Goal: Transaction & Acquisition: Subscribe to service/newsletter

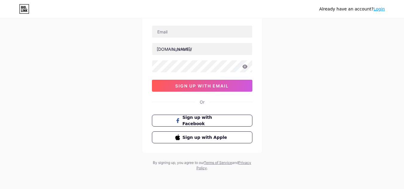
scroll to position [40, 0]
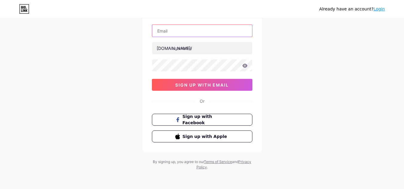
click at [204, 30] on input "text" at bounding box center [202, 31] width 100 height 12
type input "[EMAIL_ADDRESS][DOMAIN_NAME]"
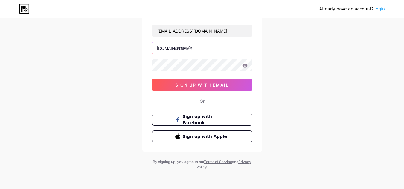
click at [206, 48] on input "text" at bounding box center [202, 48] width 100 height 12
type input "xavier121"
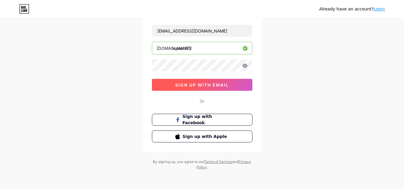
click at [205, 85] on span "sign up with email" at bounding box center [202, 85] width 54 height 5
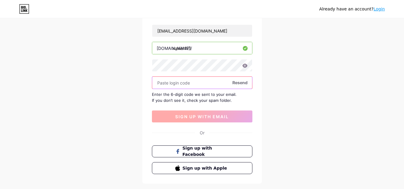
click at [204, 85] on input "text" at bounding box center [202, 83] width 100 height 12
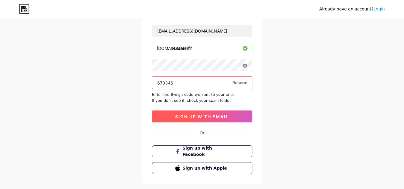
type input "670346"
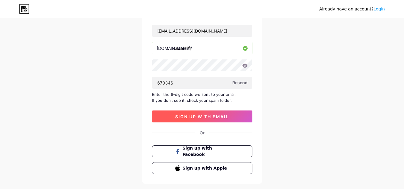
click at [197, 114] on span "sign up with email" at bounding box center [202, 116] width 54 height 5
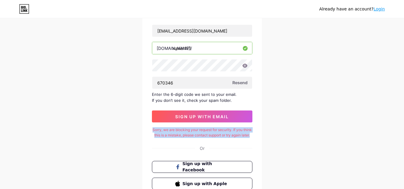
drag, startPoint x: 157, startPoint y: 130, endPoint x: 215, endPoint y: 141, distance: 58.6
click at [215, 138] on div "Sorry, we are blocking your request for security. If you think this is a mistak…" at bounding box center [202, 132] width 101 height 11
copy div "Sorry, we are blocking your request for security. If you think this is a mistak…"
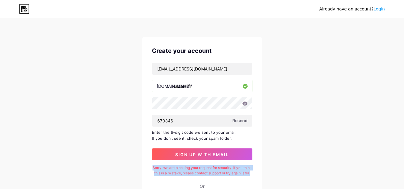
scroll to position [0, 0]
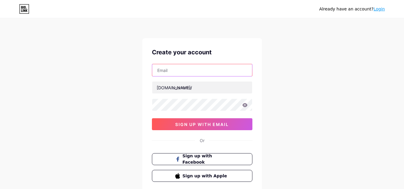
click at [181, 75] on input "text" at bounding box center [202, 70] width 100 height 12
type input "[EMAIL_ADDRESS][DOMAIN_NAME]"
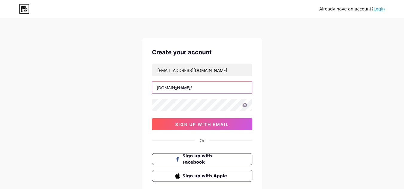
click at [200, 87] on input "text" at bounding box center [202, 88] width 100 height 12
type input "william80"
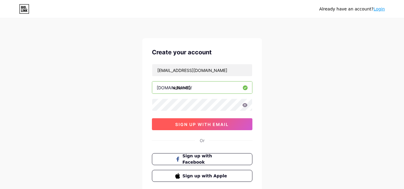
click at [210, 122] on span "sign up with email" at bounding box center [202, 124] width 54 height 5
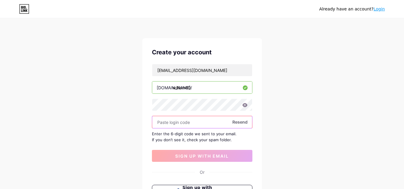
paste input "578010"
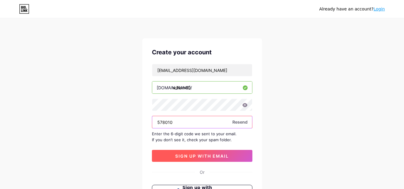
type input "578010"
click at [191, 157] on span "sign up with email" at bounding box center [202, 156] width 54 height 5
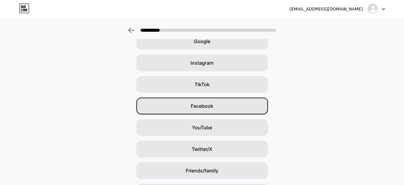
scroll to position [73, 0]
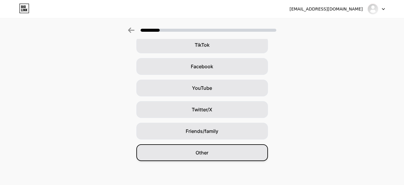
click at [224, 151] on div "Other" at bounding box center [202, 152] width 132 height 17
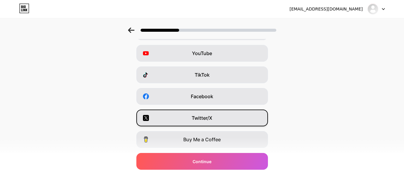
scroll to position [103, 0]
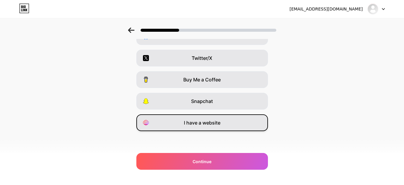
click at [221, 126] on span "I have a website" at bounding box center [202, 122] width 37 height 7
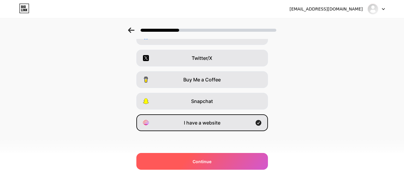
click at [218, 156] on div "Continue" at bounding box center [202, 161] width 132 height 17
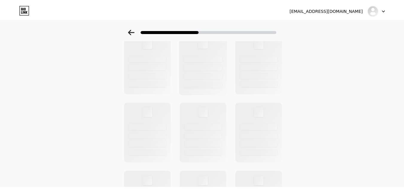
scroll to position [0, 0]
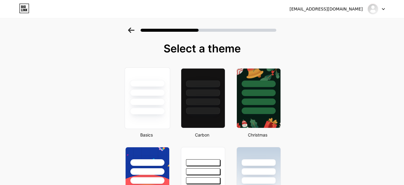
click at [158, 109] on div at bounding box center [147, 111] width 35 height 7
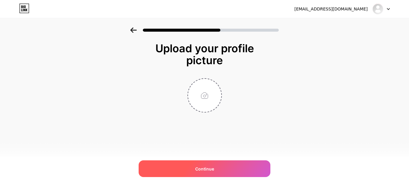
click at [208, 171] on span "Continue" at bounding box center [204, 169] width 19 height 6
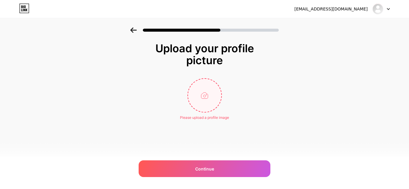
click at [201, 94] on input "file" at bounding box center [204, 95] width 33 height 33
type input "C:\fakepath\Cuplikan layar [DATE] 092210.png"
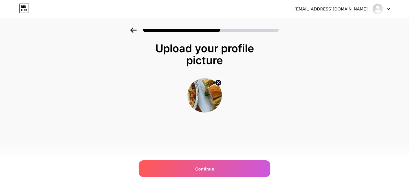
click at [202, 100] on img at bounding box center [204, 95] width 34 height 34
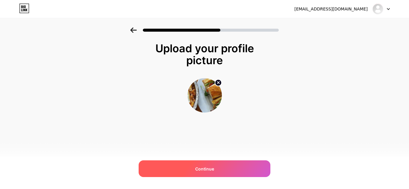
click at [215, 168] on div "Continue" at bounding box center [205, 169] width 132 height 17
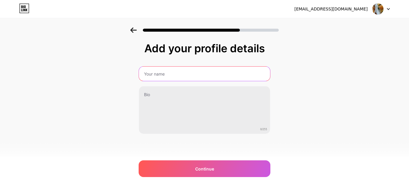
click at [194, 78] on input "text" at bounding box center [204, 74] width 131 height 14
type input "[PERSON_NAME]"
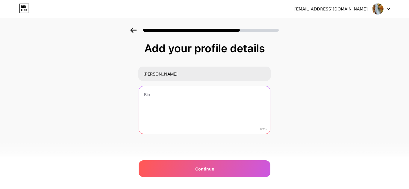
click at [189, 92] on textarea at bounding box center [204, 110] width 131 height 48
paste textarea "iscover the vibrant flavors of [GEOGRAPHIC_DATA] through the 50 Best Vietnamese…"
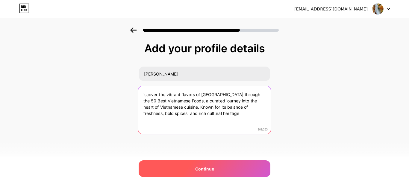
type textarea "iscover the vibrant flavors of [GEOGRAPHIC_DATA] through the 50 Best Vietnamese…"
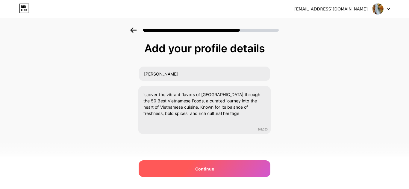
click at [195, 165] on div "Continue" at bounding box center [205, 169] width 132 height 17
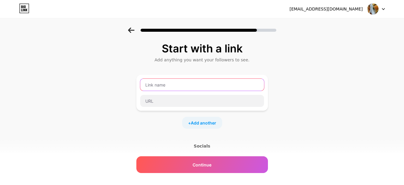
click at [177, 89] on input "text" at bounding box center [202, 85] width 124 height 12
paste input "Vietnamese Foods"
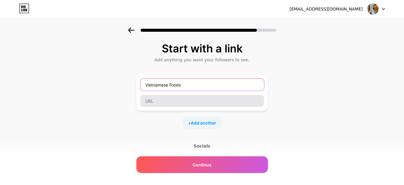
type input "Vietnamese Foods"
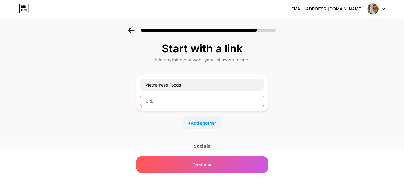
click at [205, 102] on input "text" at bounding box center [202, 101] width 124 height 12
paste input "[URL][DOMAIN_NAME]"
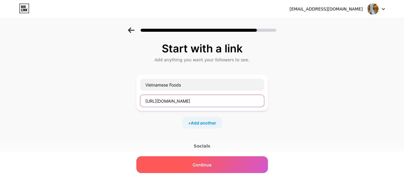
type input "[URL][DOMAIN_NAME]"
click at [201, 165] on span "Continue" at bounding box center [202, 165] width 19 height 6
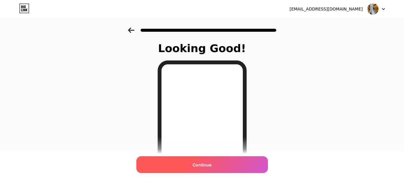
click at [220, 162] on div "Continue" at bounding box center [202, 164] width 132 height 17
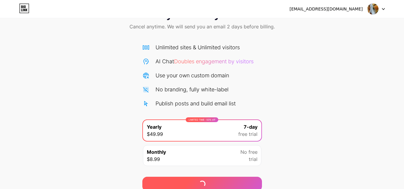
scroll to position [51, 0]
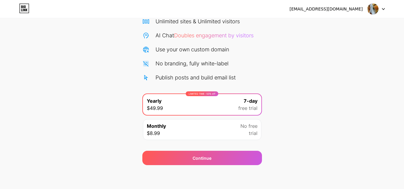
click at [222, 136] on div "Monthly $8.99 No free trial" at bounding box center [202, 129] width 119 height 21
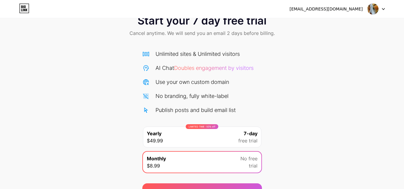
scroll to position [0, 0]
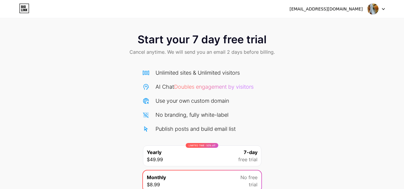
click at [382, 5] on div at bounding box center [376, 9] width 17 height 11
click at [353, 9] on div "[EMAIL_ADDRESS][DOMAIN_NAME]" at bounding box center [326, 9] width 73 height 6
click at [370, 8] on img at bounding box center [373, 8] width 11 height 11
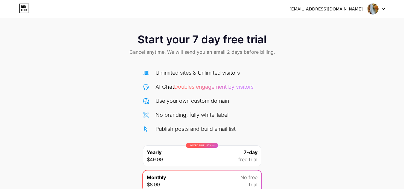
click at [370, 8] on img at bounding box center [373, 8] width 11 height 11
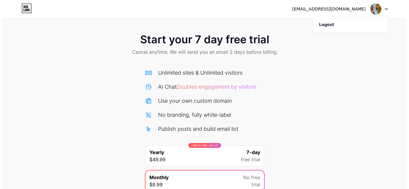
scroll to position [30, 0]
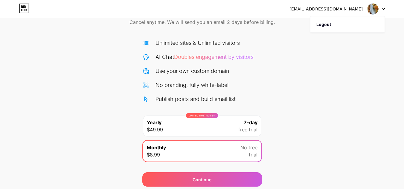
click at [228, 132] on div "LIMITED TIME : 50% off Yearly $49.99 7-day free trial" at bounding box center [202, 126] width 119 height 21
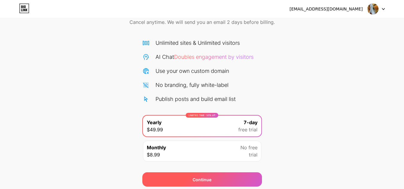
click at [229, 177] on div "Continue" at bounding box center [202, 180] width 120 height 14
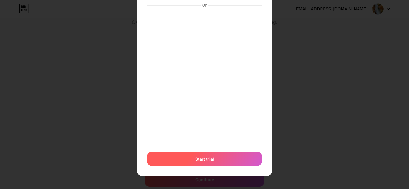
click at [238, 156] on div "Start trial" at bounding box center [204, 159] width 115 height 14
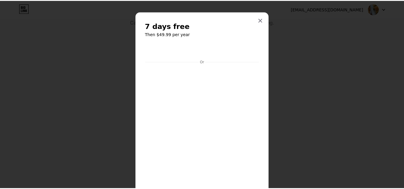
scroll to position [0, 0]
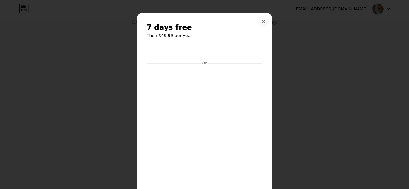
click at [262, 23] on icon at bounding box center [263, 21] width 5 height 5
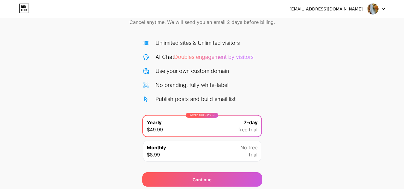
click at [370, 10] on img at bounding box center [373, 8] width 11 height 11
click at [386, 8] on div "[EMAIL_ADDRESS][DOMAIN_NAME] Logout" at bounding box center [202, 9] width 404 height 11
click at [384, 8] on icon at bounding box center [383, 9] width 3 height 2
click at [374, 8] on img at bounding box center [373, 8] width 11 height 11
click at [340, 7] on div "[EMAIL_ADDRESS][DOMAIN_NAME]" at bounding box center [326, 9] width 73 height 6
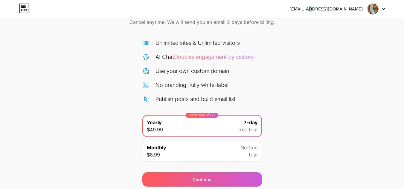
click at [340, 7] on div "[EMAIL_ADDRESS][DOMAIN_NAME]" at bounding box center [326, 9] width 73 height 6
click at [29, 8] on icon at bounding box center [24, 8] width 9 height 9
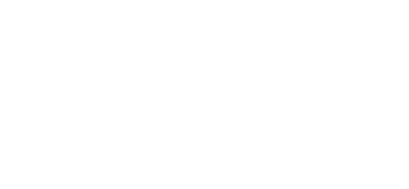
click at [29, 0] on html at bounding box center [204, 0] width 409 height 0
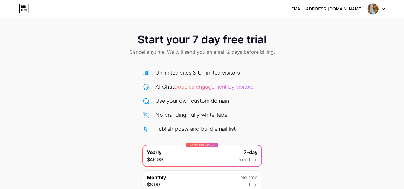
click at [371, 7] on img at bounding box center [373, 8] width 11 height 11
click at [22, 10] on icon at bounding box center [24, 9] width 10 height 10
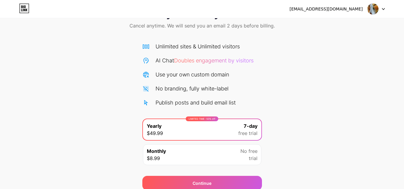
scroll to position [51, 0]
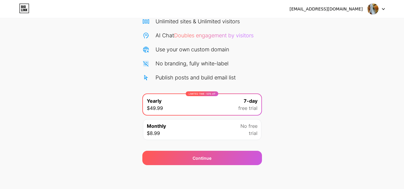
click at [239, 105] on span "free trial" at bounding box center [248, 108] width 19 height 7
click at [235, 131] on div "Monthly $8.99 No free trial" at bounding box center [202, 129] width 119 height 21
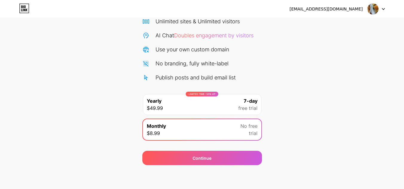
click at [239, 107] on span "free trial" at bounding box center [248, 108] width 19 height 7
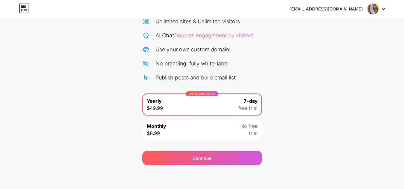
click at [271, 92] on div "Start your 7 day free trial Cancel anytime. We will send you an email 2 days be…" at bounding box center [202, 70] width 404 height 189
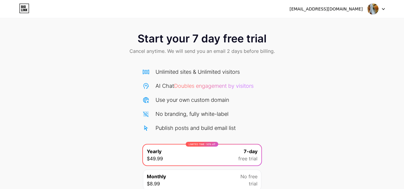
scroll to position [0, 0]
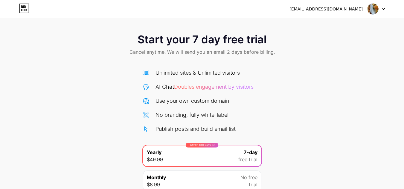
click at [369, 11] on img at bounding box center [373, 8] width 11 height 11
